Goal: Use online tool/utility: Utilize a website feature to perform a specific function

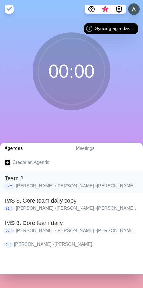
click at [20, 185] on p "[PERSON_NAME] • [PERSON_NAME] • [PERSON_NAME] • [PERSON_NAME] • [PERSON_NAME] •…" at bounding box center [77, 186] width 123 height 7
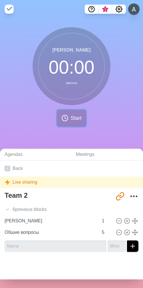
click at [67, 117] on button "Start" at bounding box center [71, 118] width 29 height 17
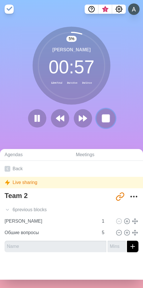
click at [102, 118] on rect at bounding box center [105, 118] width 7 height 7
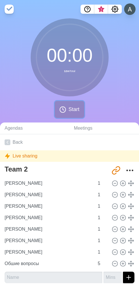
click at [64, 110] on polyline at bounding box center [63, 109] width 1 height 2
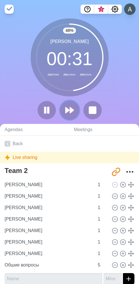
click at [67, 112] on icon at bounding box center [70, 110] width 10 height 10
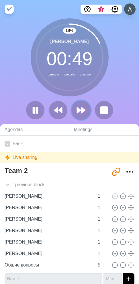
click at [81, 110] on polygon at bounding box center [79, 110] width 4 height 6
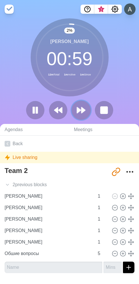
click at [80, 110] on polygon at bounding box center [79, 110] width 4 height 6
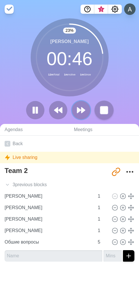
drag, startPoint x: 76, startPoint y: 110, endPoint x: 99, endPoint y: 108, distance: 22.7
click at [77, 110] on icon at bounding box center [81, 109] width 9 height 9
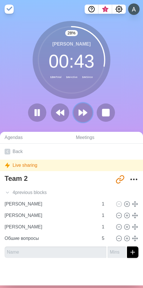
click at [83, 115] on polygon at bounding box center [85, 113] width 4 height 6
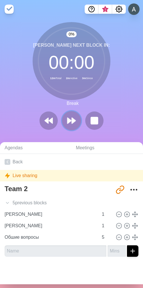
click at [69, 124] on icon at bounding box center [72, 121] width 10 height 10
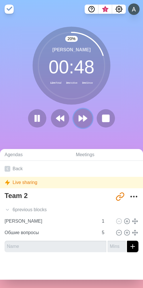
click at [83, 120] on polygon at bounding box center [85, 118] width 4 height 6
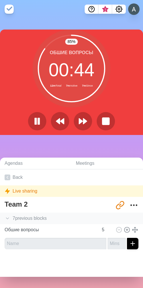
click at [8, 218] on icon at bounding box center [8, 219] width 6 height 6
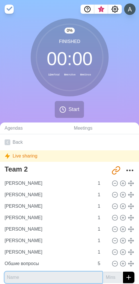
click at [23, 279] on input "text" at bounding box center [54, 276] width 98 height 11
type input "[PERSON_NAME]"
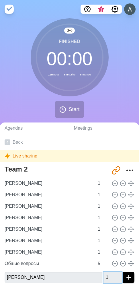
type input "1"
click at [114, 274] on input "1" at bounding box center [112, 276] width 18 height 11
click at [129, 277] on line "submit" at bounding box center [129, 277] width 0 height 4
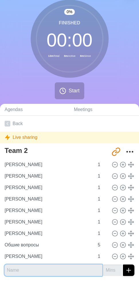
scroll to position [38, 0]
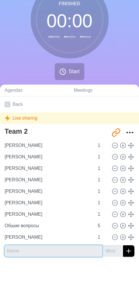
click at [12, 251] on input "text" at bounding box center [54, 250] width 98 height 11
type input "[PERSON_NAME]"
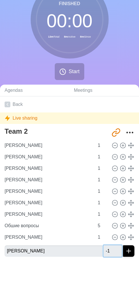
click at [112, 251] on input "-1" at bounding box center [112, 250] width 18 height 11
click at [113, 248] on input "0" at bounding box center [112, 250] width 18 height 11
type input "1"
click at [113, 248] on input "1" at bounding box center [112, 250] width 18 height 11
click at [129, 251] on line "submit" at bounding box center [129, 251] width 0 height 4
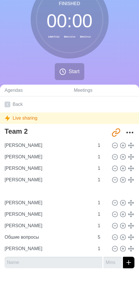
type input "[PERSON_NAME]"
type input "1"
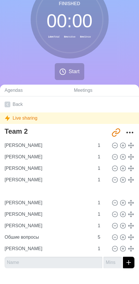
type input "Обшие вопросы"
type input "5"
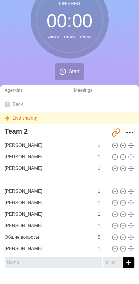
type input "[PERSON_NAME]"
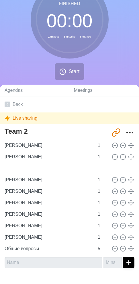
type input "[PERSON_NAME]"
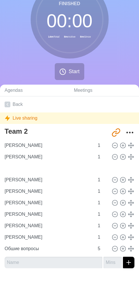
type input "[PERSON_NAME]"
type input "1"
type input "Обшие вопросы"
type input "5"
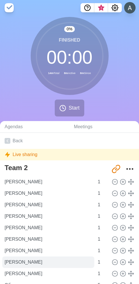
scroll to position [0, 0]
